Goal: Information Seeking & Learning: Learn about a topic

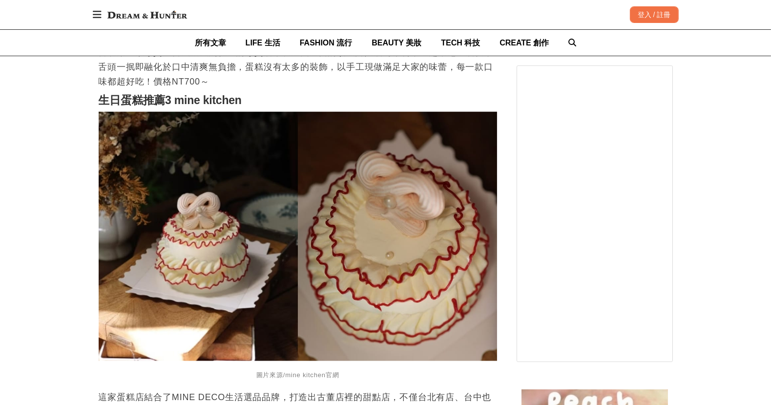
scroll to position [1441, 0]
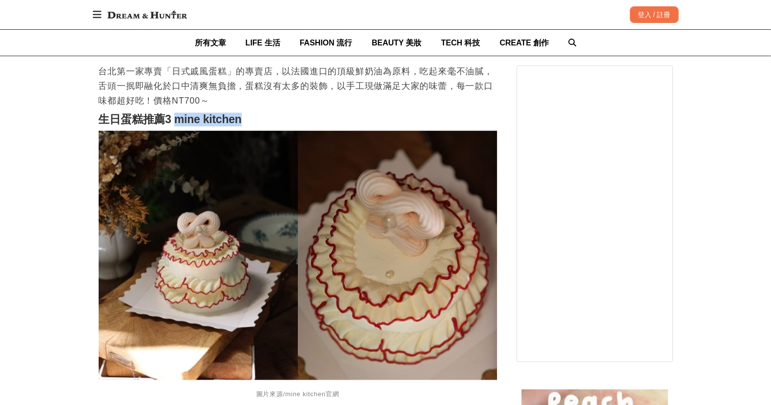
drag, startPoint x: 173, startPoint y: 122, endPoint x: 281, endPoint y: 127, distance: 108.1
click at [281, 126] on h2 "生日蛋糕推薦3 mine kitchen" at bounding box center [298, 120] width 399 height 14
copy strong "mine kitchen"
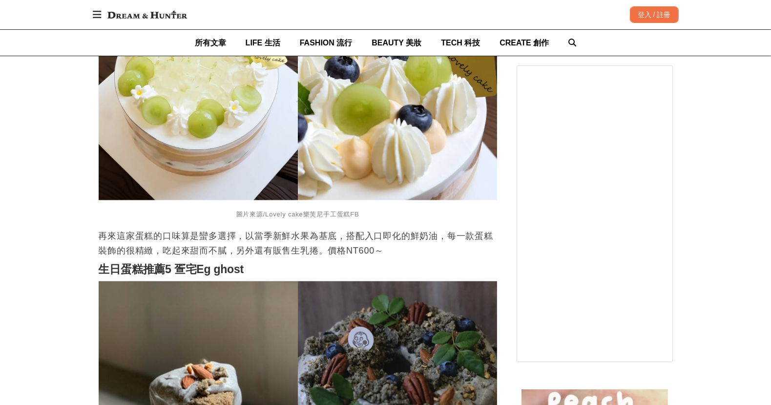
scroll to position [2173, 0]
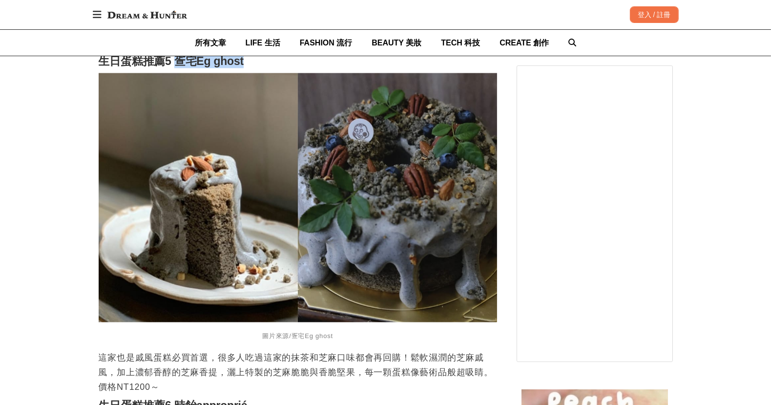
drag, startPoint x: 175, startPoint y: 60, endPoint x: 242, endPoint y: 67, distance: 67.3
click at [242, 67] on strong "生日蛋糕推薦5 疍宅Eg ghost" at bounding box center [171, 61] width 145 height 13
copy strong "疍宅Eg ghost"
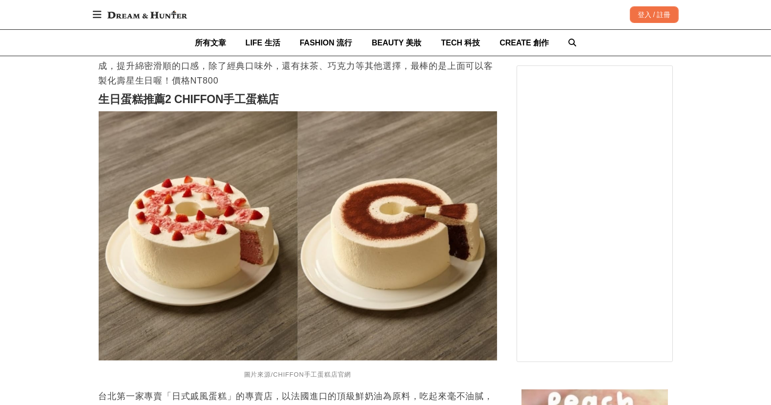
scroll to position [1136, 0]
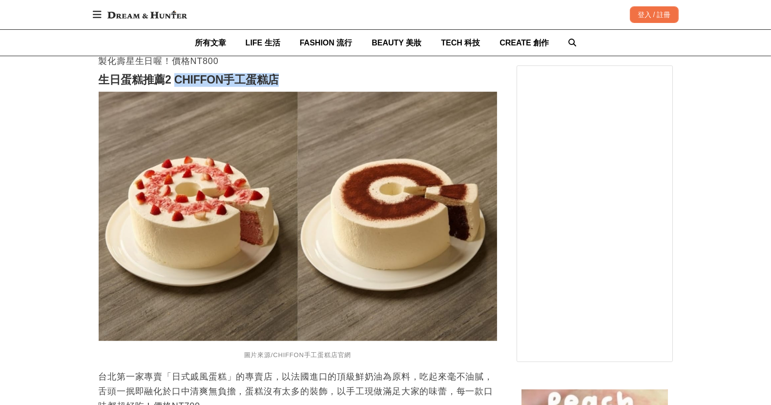
drag, startPoint x: 176, startPoint y: 83, endPoint x: 296, endPoint y: 79, distance: 120.2
click at [296, 79] on h2 "生日蛋糕推薦2 CHIFFON手工蛋糕店" at bounding box center [298, 80] width 399 height 14
copy strong "CHIFFON手工蛋糕店"
